Goal: Navigation & Orientation: Find specific page/section

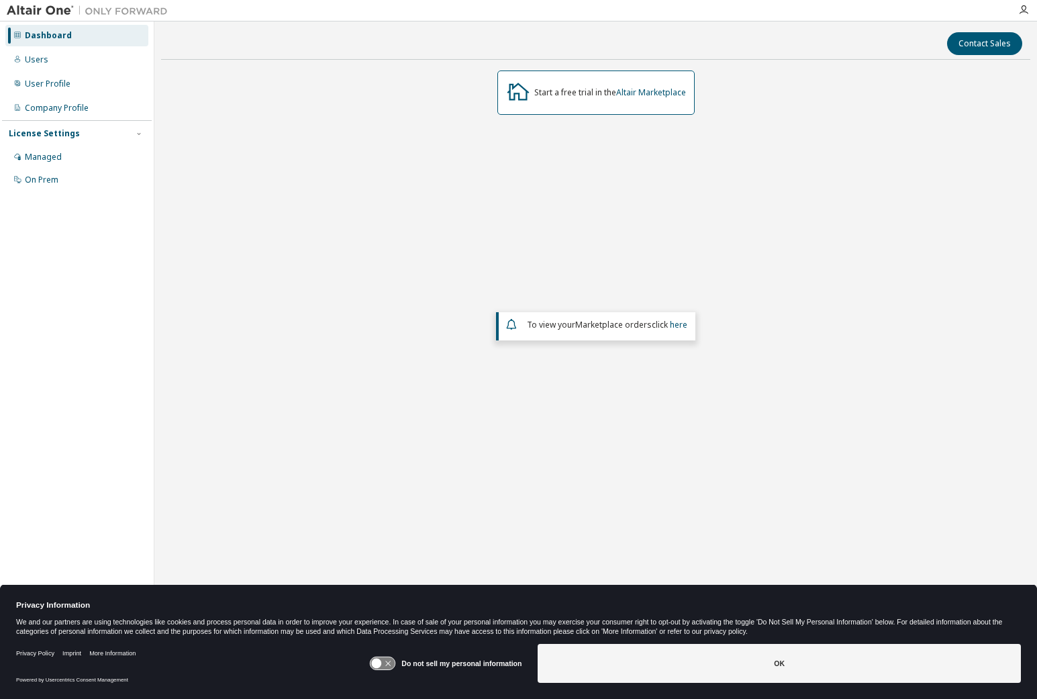
click at [40, 130] on div "License Settings" at bounding box center [44, 133] width 71 height 11
click at [50, 160] on div "Managed" at bounding box center [43, 157] width 37 height 11
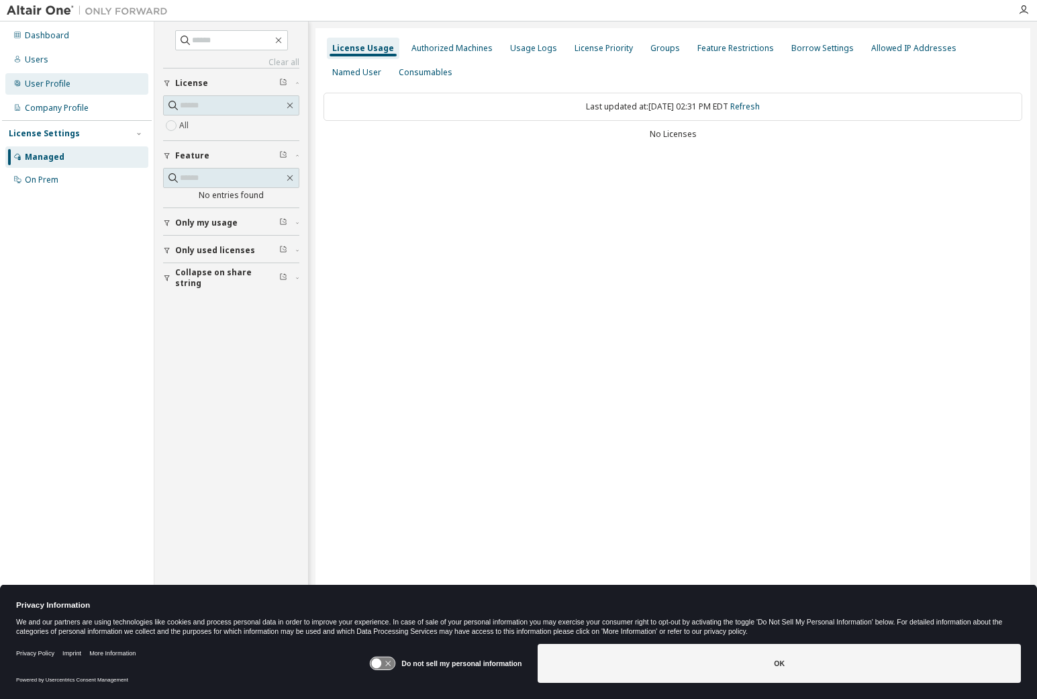
click at [64, 89] on div "User Profile" at bounding box center [76, 83] width 143 height 21
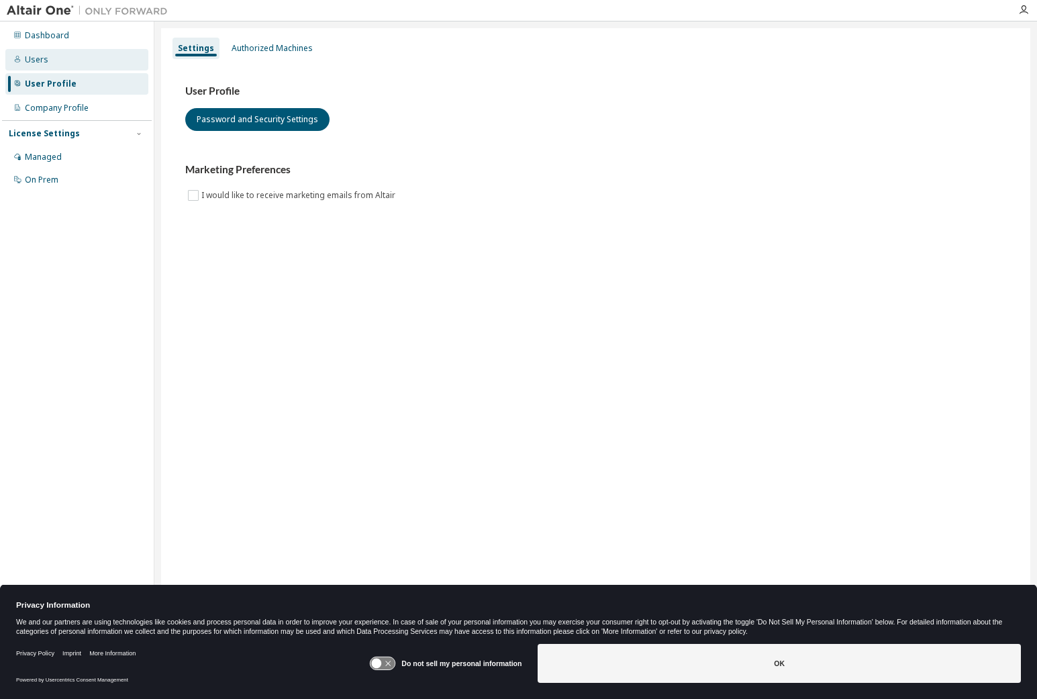
click at [29, 60] on div "Users" at bounding box center [36, 59] width 23 height 11
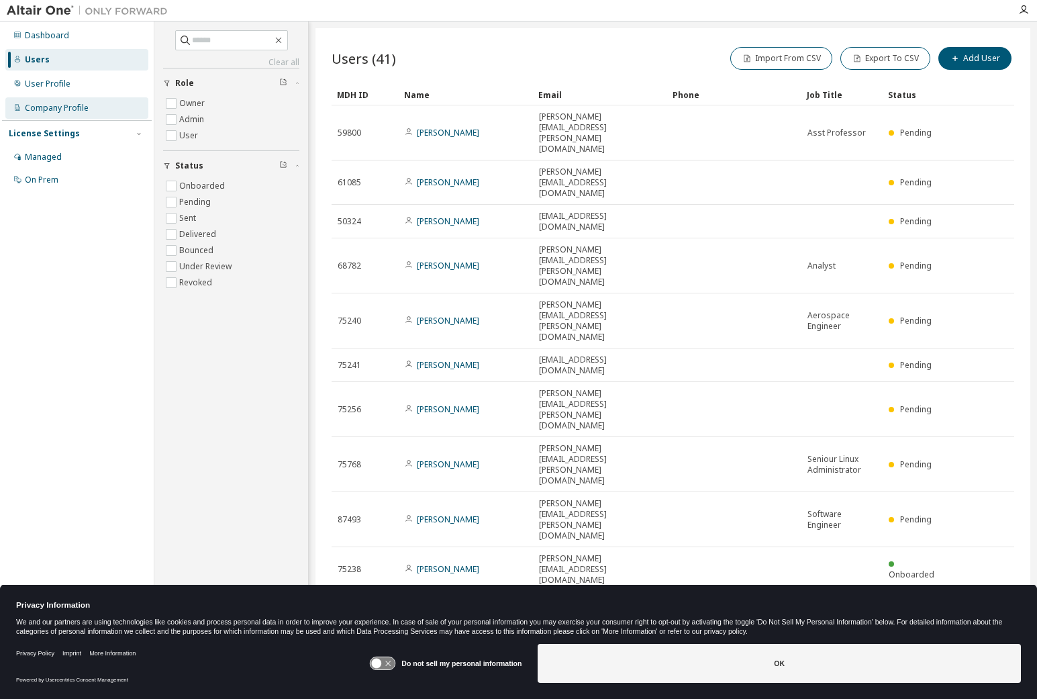
click at [39, 111] on div "Company Profile" at bounding box center [57, 108] width 64 height 11
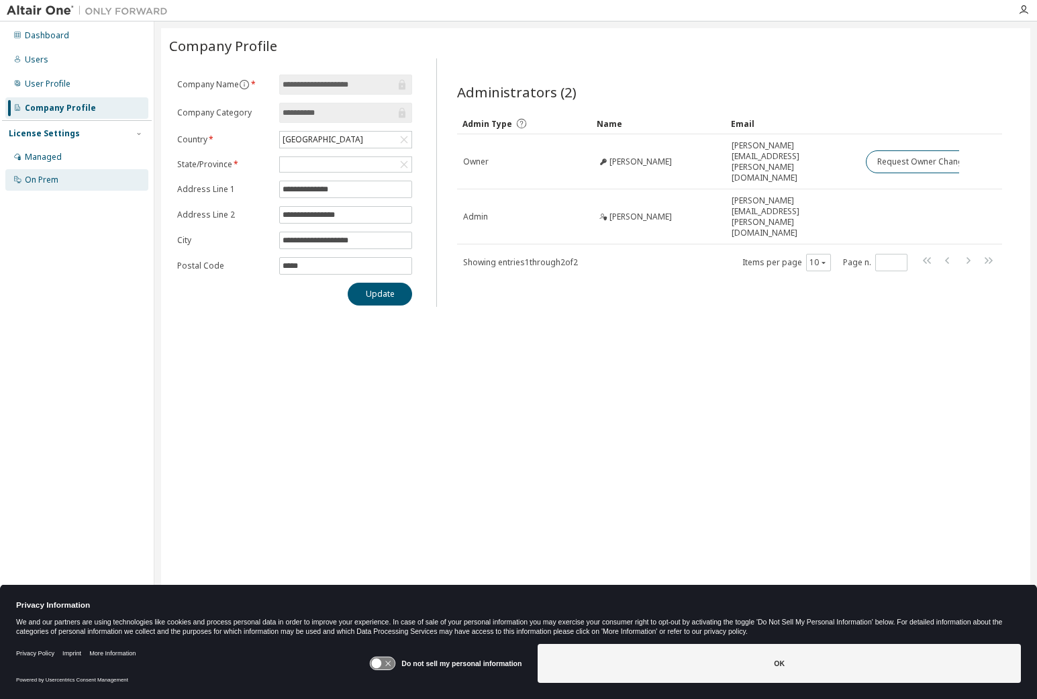
click at [38, 179] on div "On Prem" at bounding box center [42, 180] width 34 height 11
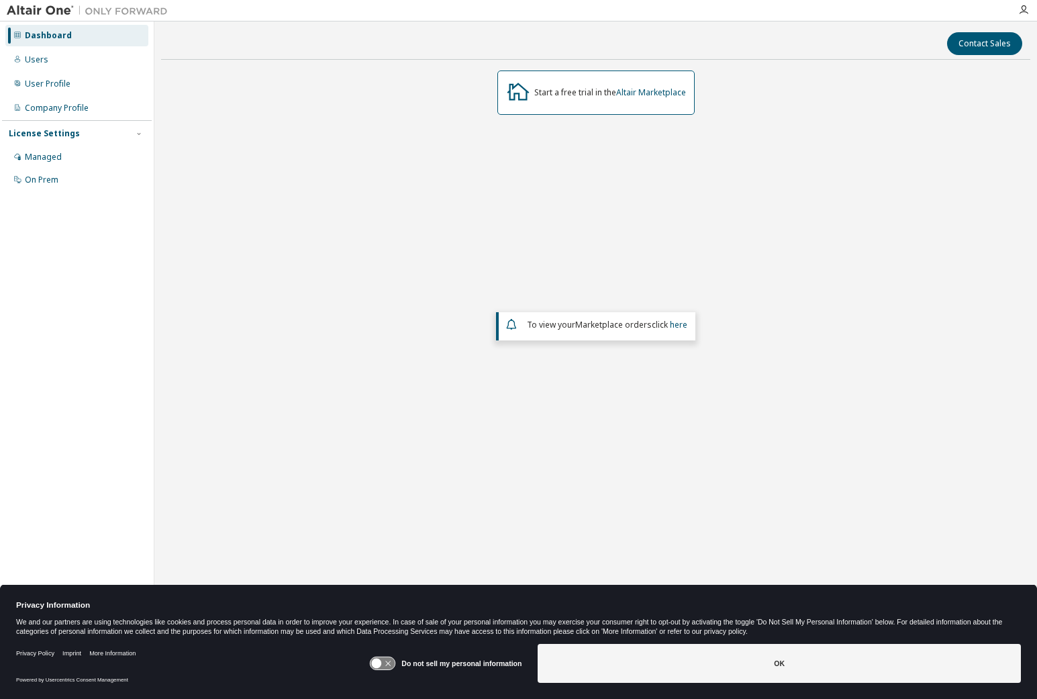
click at [381, 559] on icon at bounding box center [383, 663] width 25 height 13
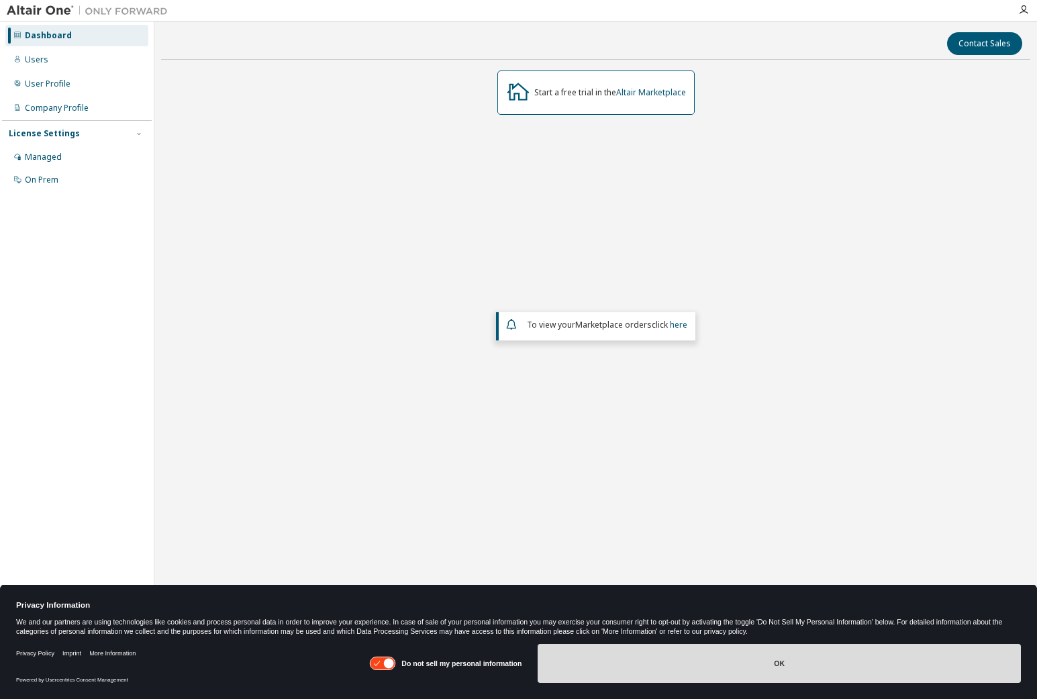
click at [609, 559] on button "OK" at bounding box center [779, 663] width 483 height 39
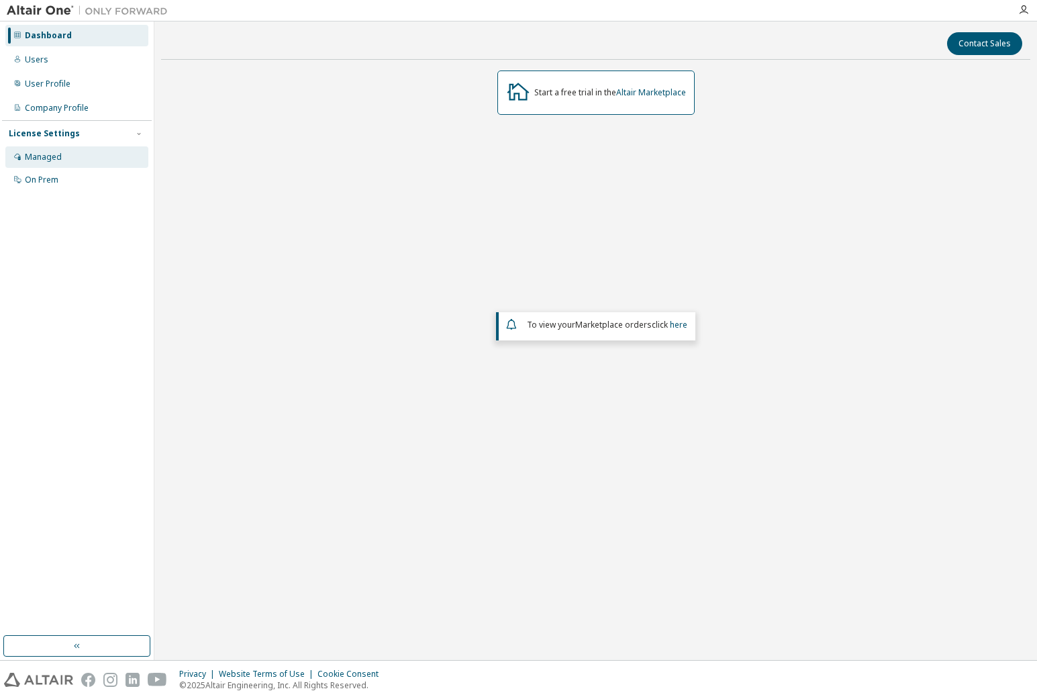
click at [52, 164] on div "Managed" at bounding box center [76, 156] width 143 height 21
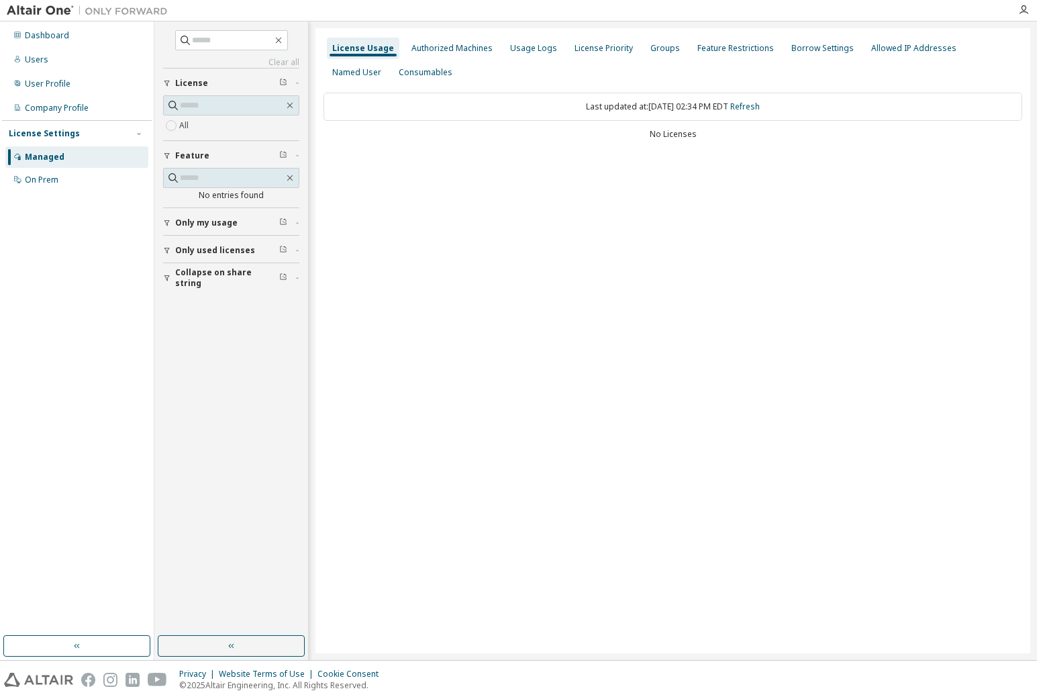
click at [465, 472] on div "License Usage Authorized Machines Usage Logs License Priority Groups Feature Re…" at bounding box center [673, 340] width 715 height 625
click at [40, 177] on div "On Prem" at bounding box center [42, 180] width 34 height 11
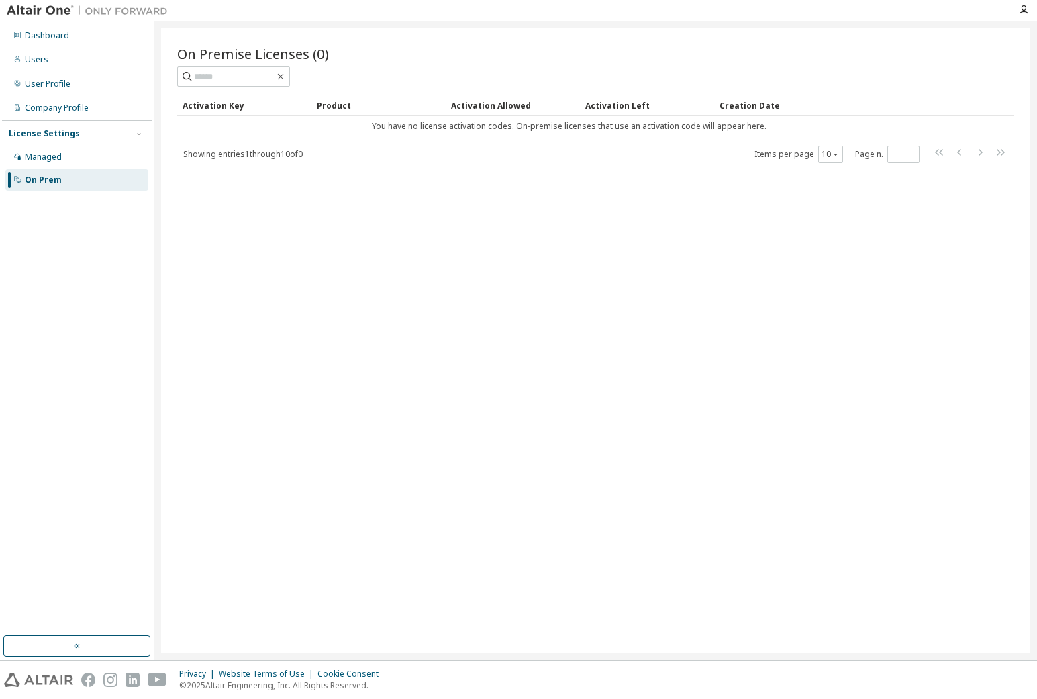
click at [56, 8] on img at bounding box center [91, 10] width 168 height 13
click at [51, 39] on div "Dashboard" at bounding box center [47, 35] width 44 height 11
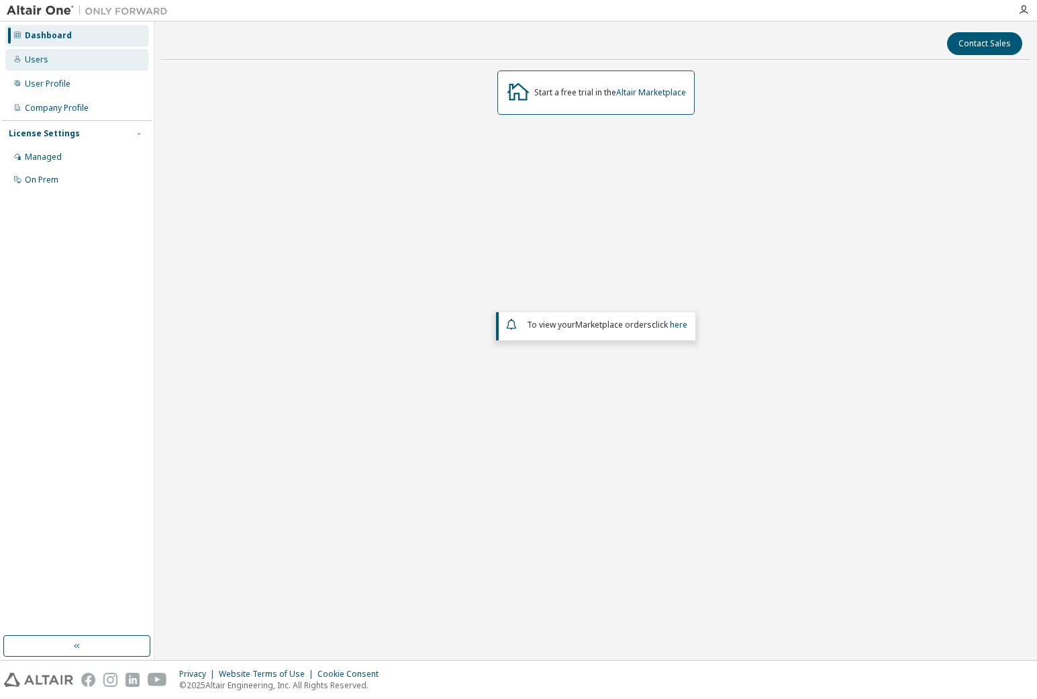
click at [47, 66] on div "Users" at bounding box center [76, 59] width 143 height 21
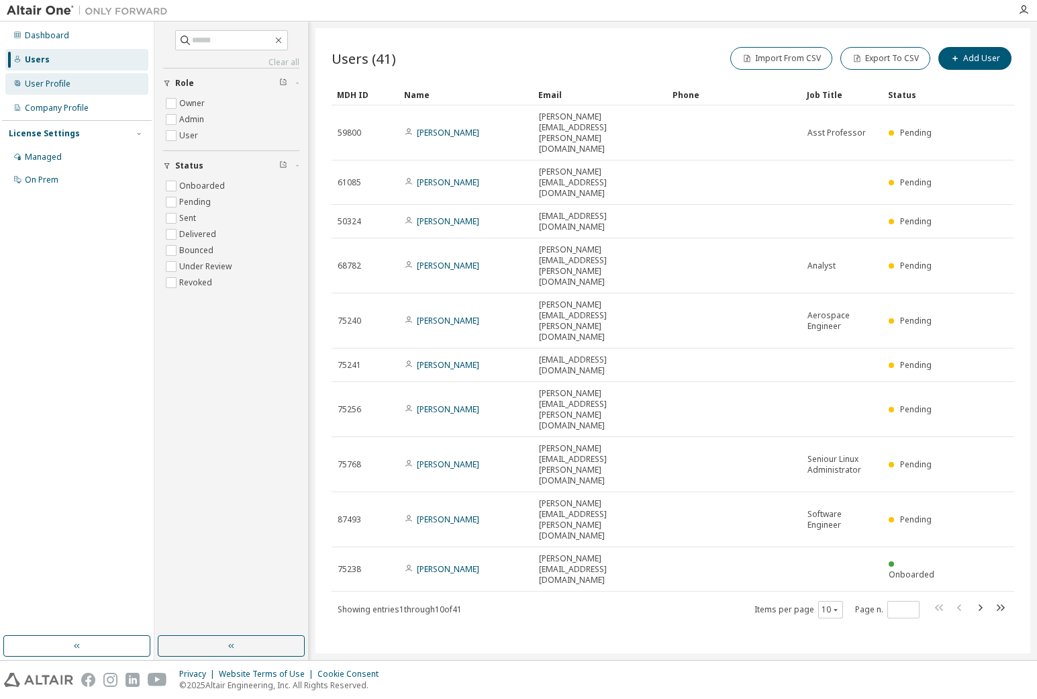
click at [61, 81] on div "User Profile" at bounding box center [48, 84] width 46 height 11
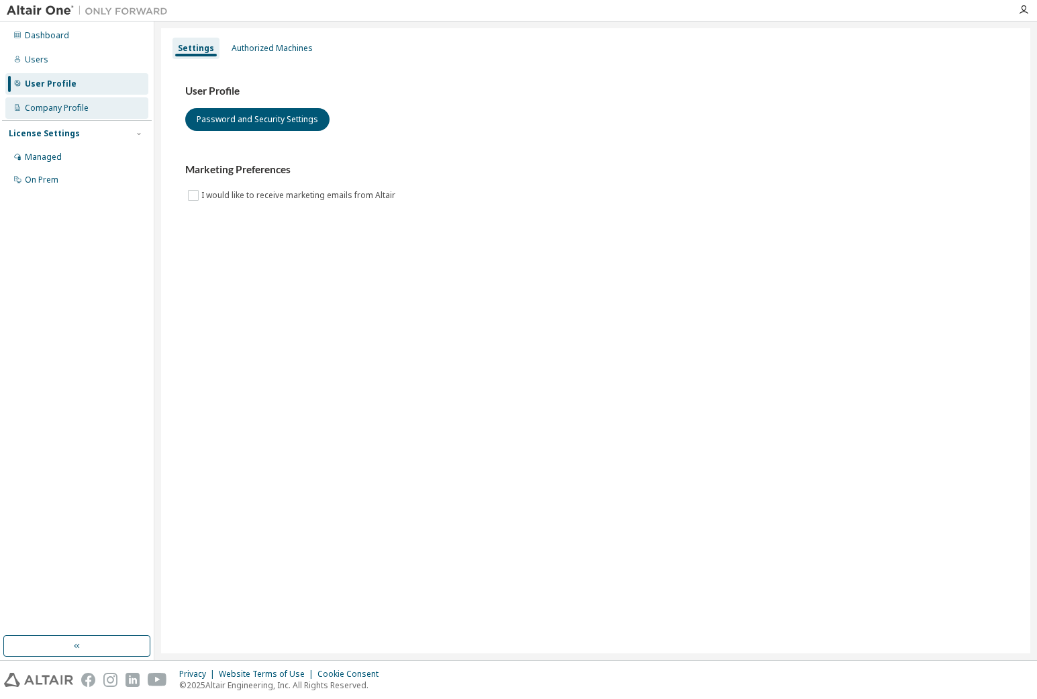
click at [51, 107] on div "Company Profile" at bounding box center [57, 108] width 64 height 11
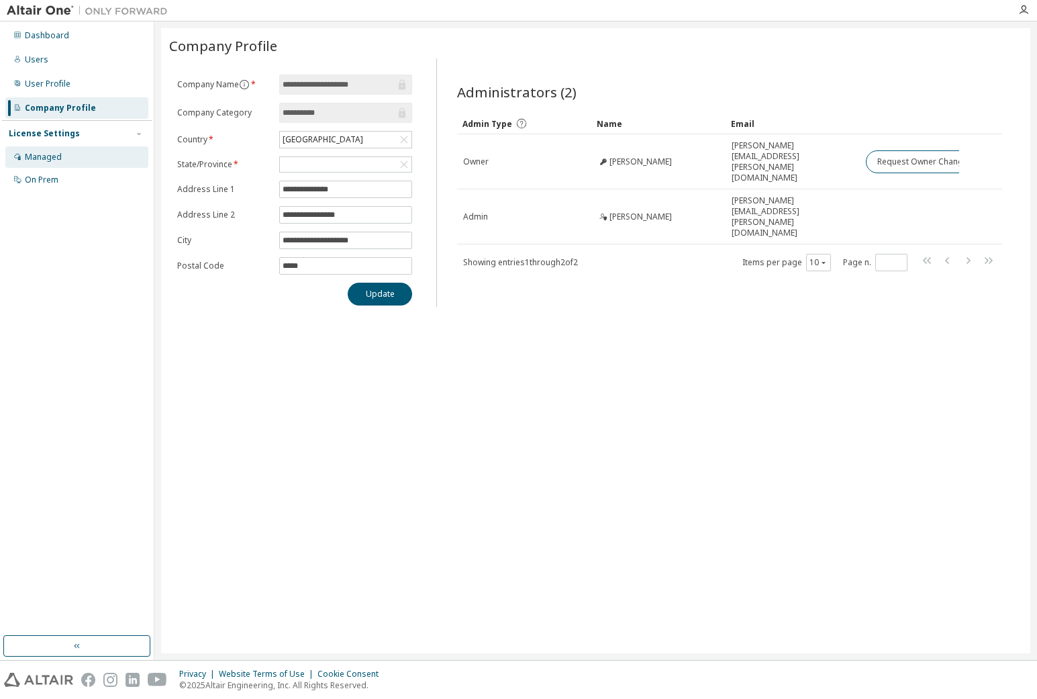
click at [48, 152] on div "Managed" at bounding box center [43, 157] width 37 height 11
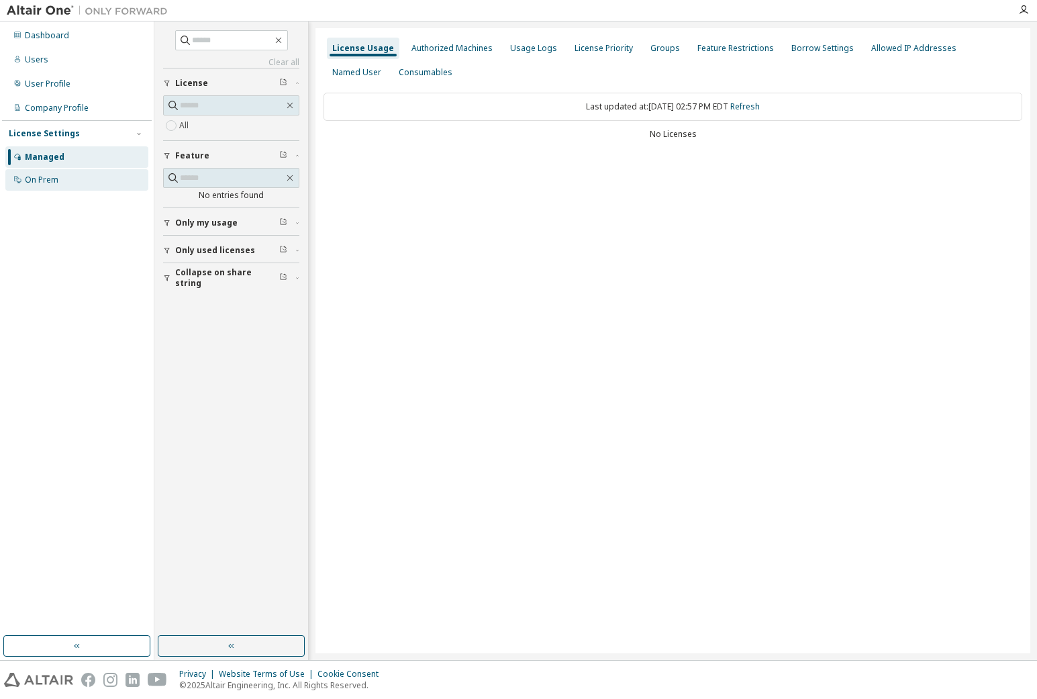
click at [43, 183] on div "On Prem" at bounding box center [42, 180] width 34 height 11
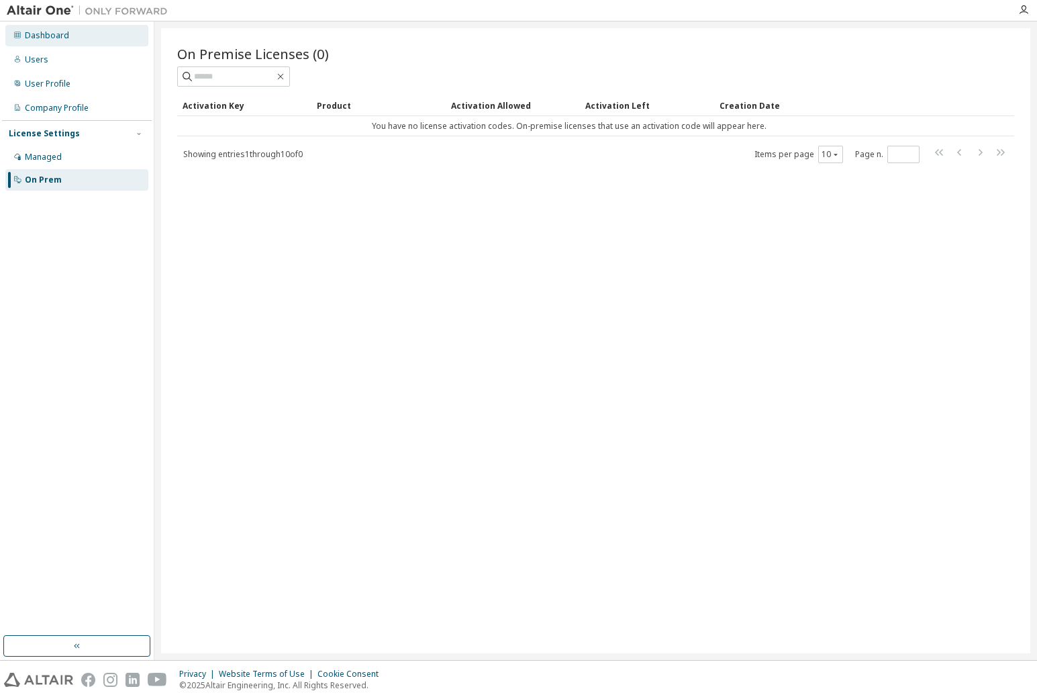
click at [39, 40] on div "Dashboard" at bounding box center [47, 35] width 44 height 11
